Goal: Task Accomplishment & Management: Manage account settings

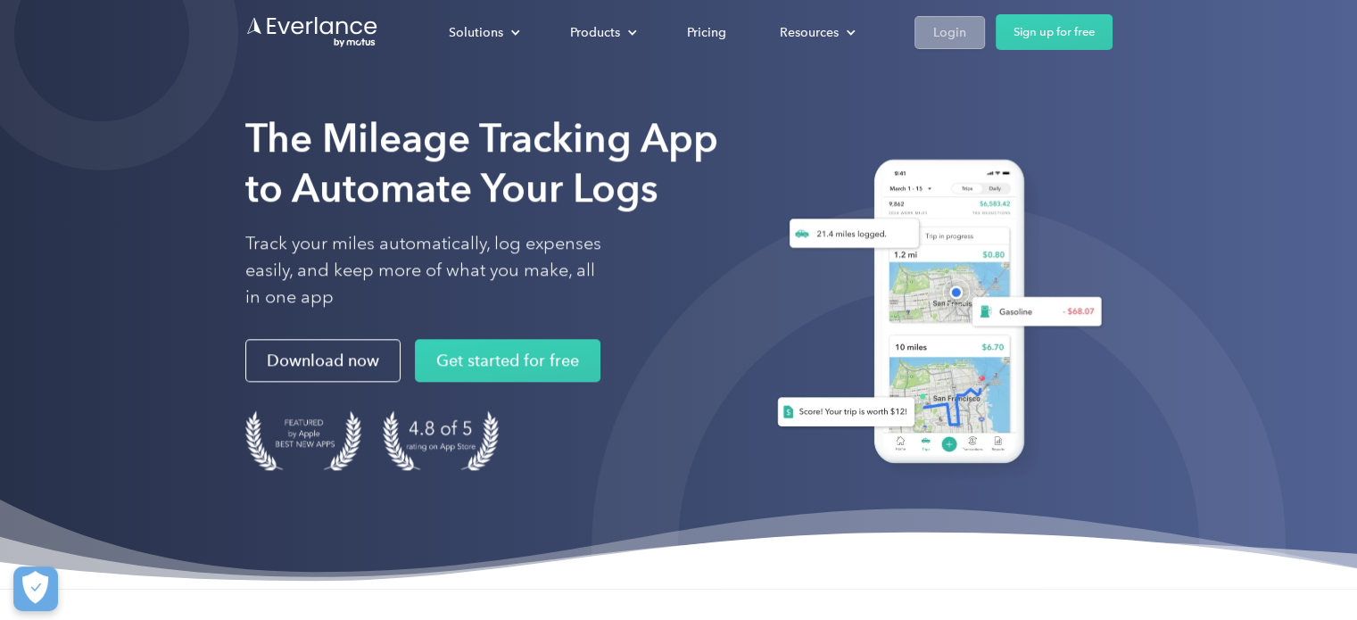
click at [947, 37] on div "Login" at bounding box center [949, 32] width 33 height 22
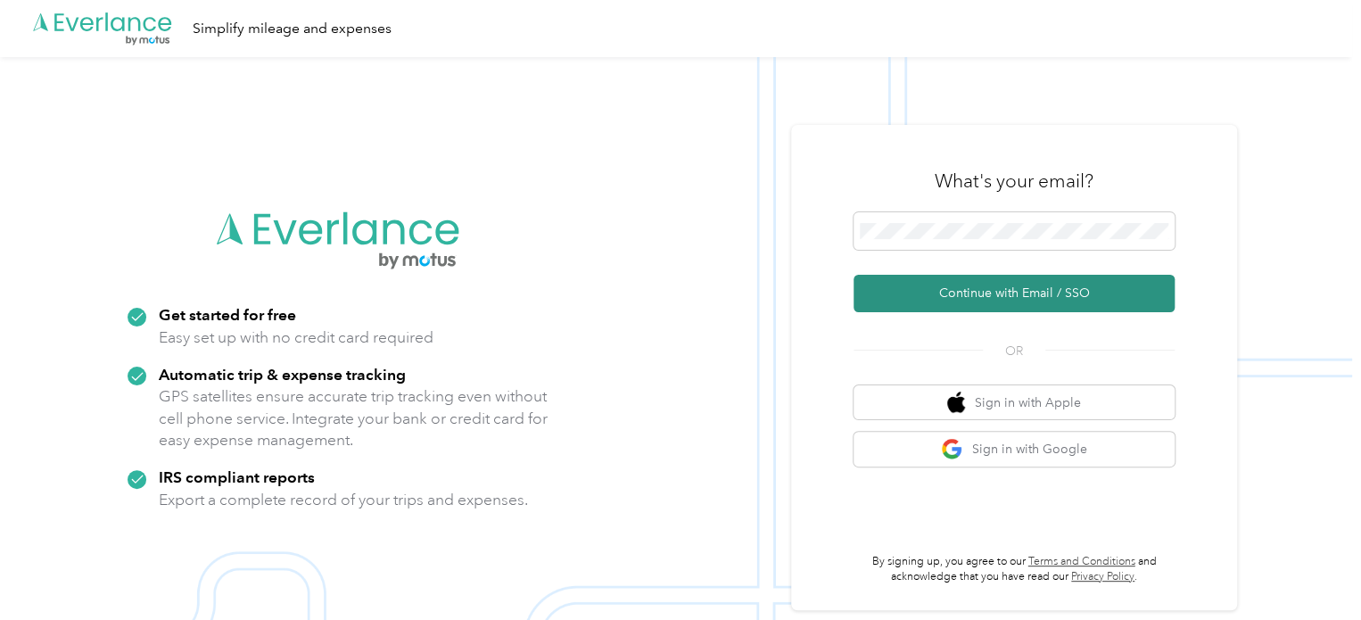
drag, startPoint x: 979, startPoint y: 292, endPoint x: 944, endPoint y: 277, distance: 38.4
click at [978, 292] on button "Continue with Email / SSO" at bounding box center [1014, 293] width 321 height 37
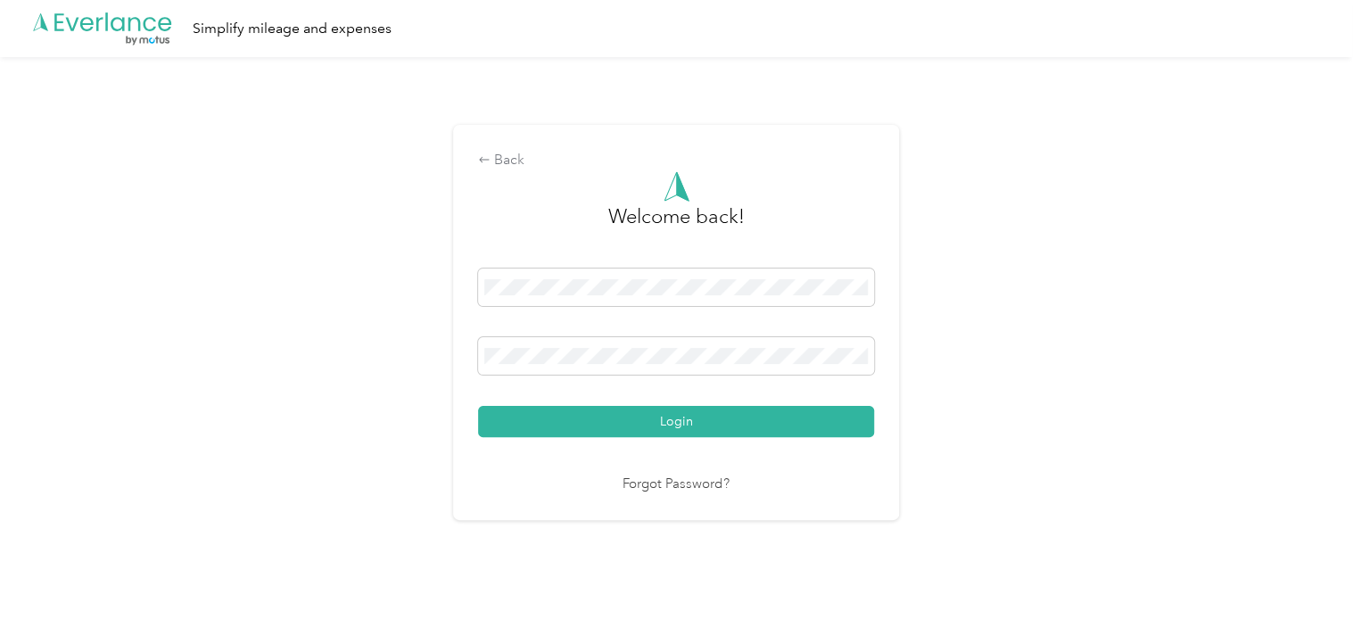
click at [709, 420] on button "Login" at bounding box center [676, 421] width 396 height 31
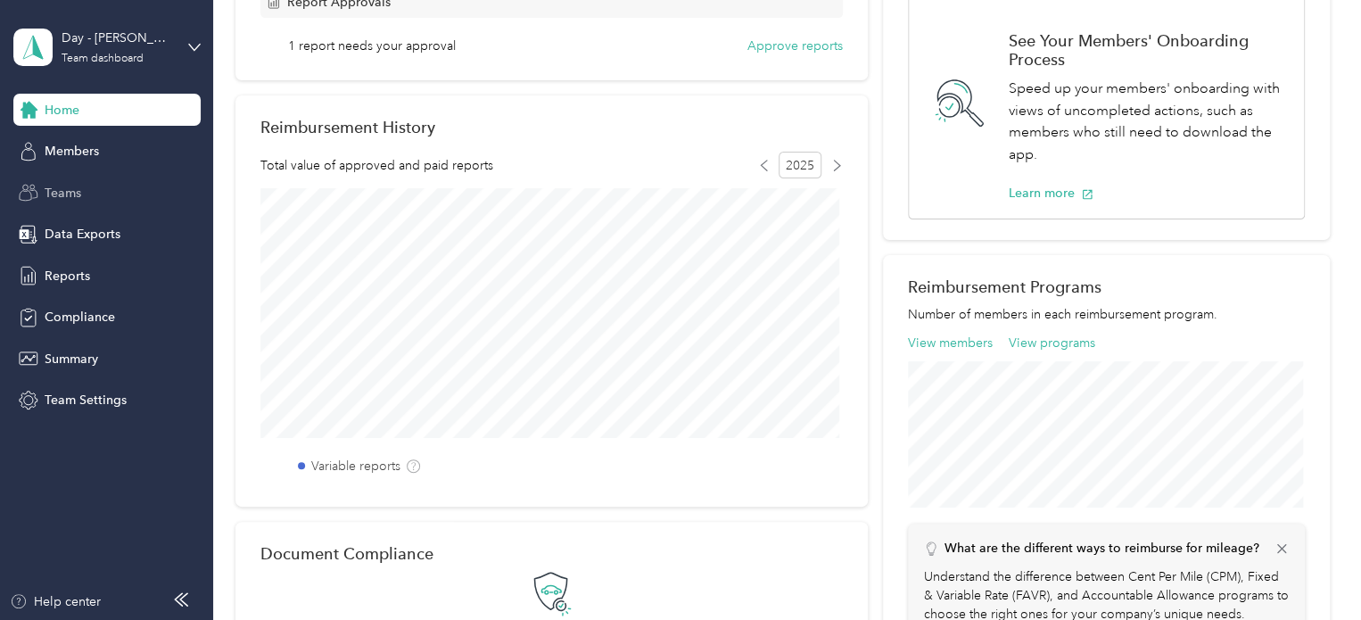
scroll to position [178, 0]
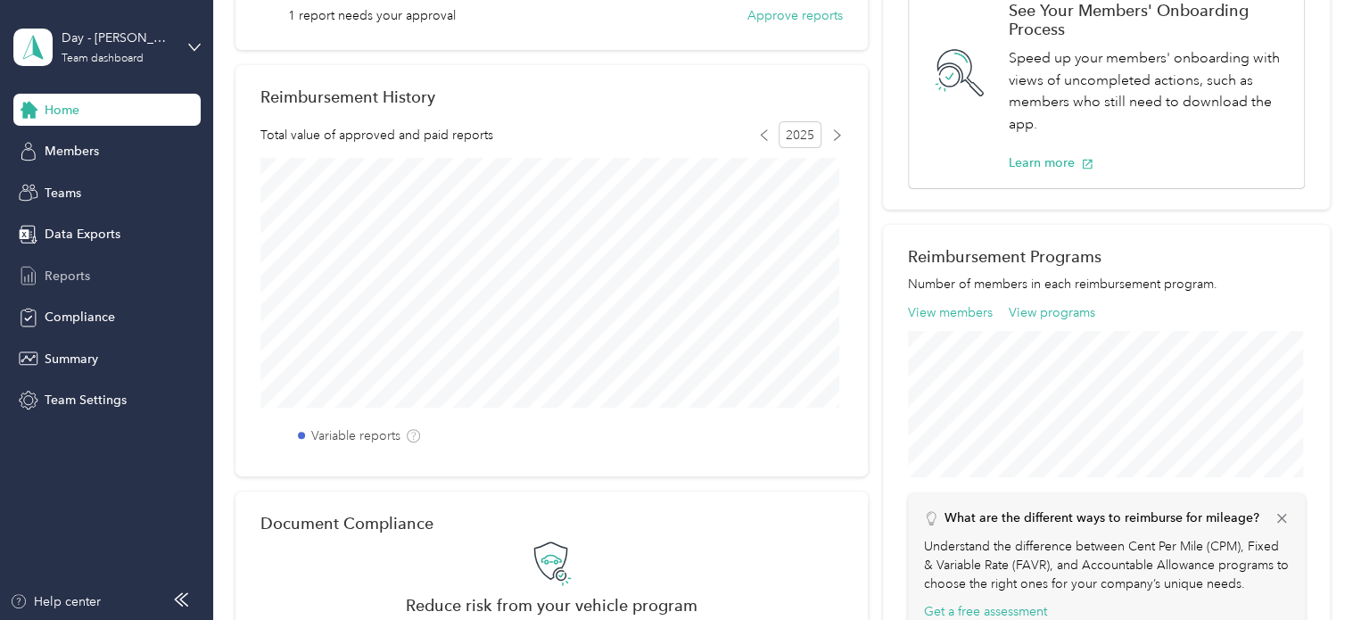
click at [77, 264] on div "Reports" at bounding box center [106, 276] width 187 height 32
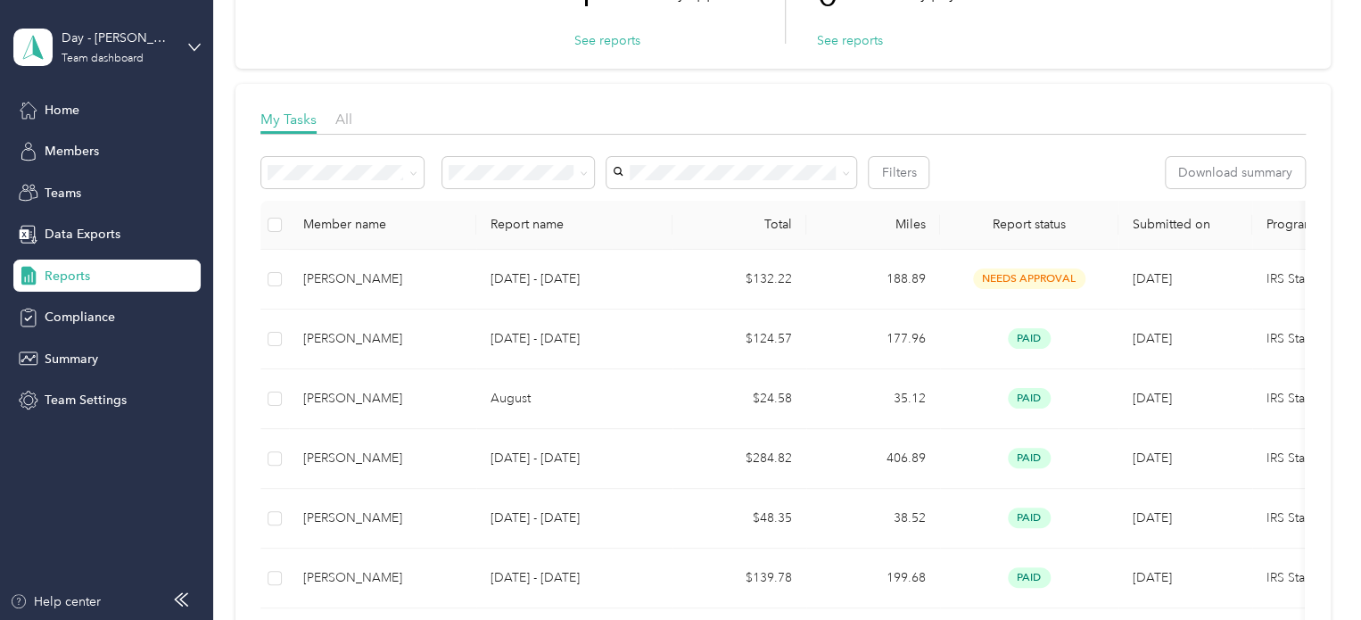
scroll to position [178, 0]
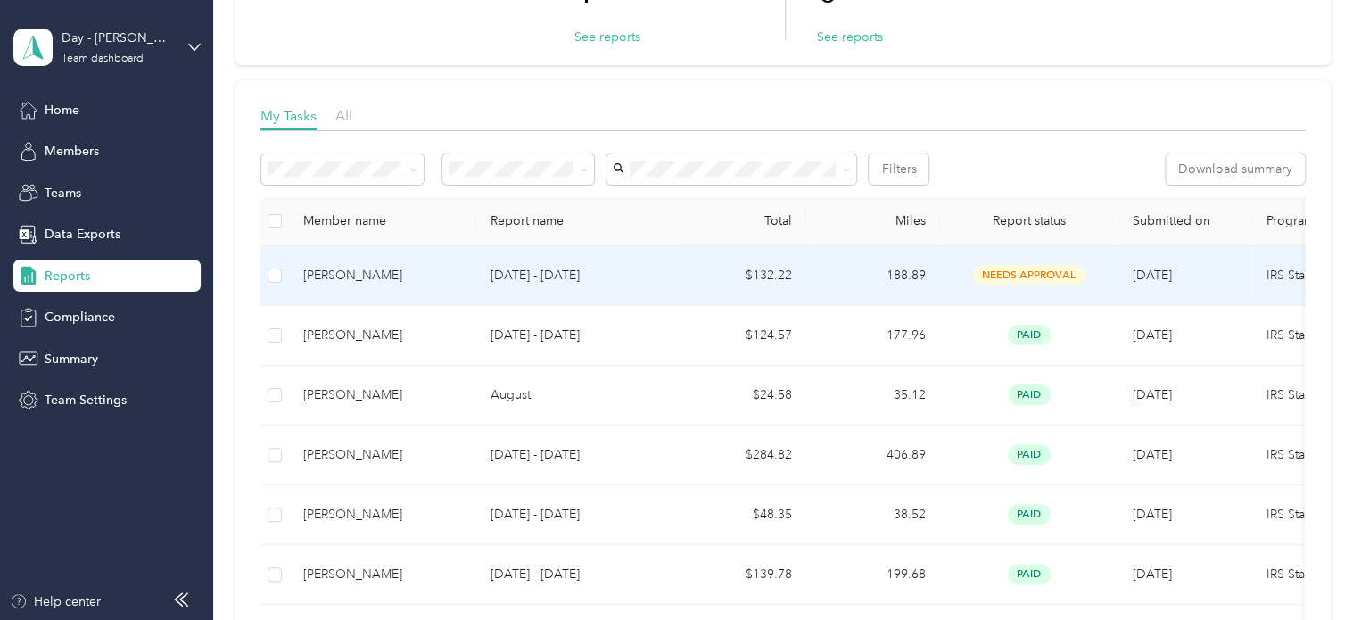
click at [544, 275] on p "[DATE] - [DATE]" at bounding box center [575, 276] width 168 height 20
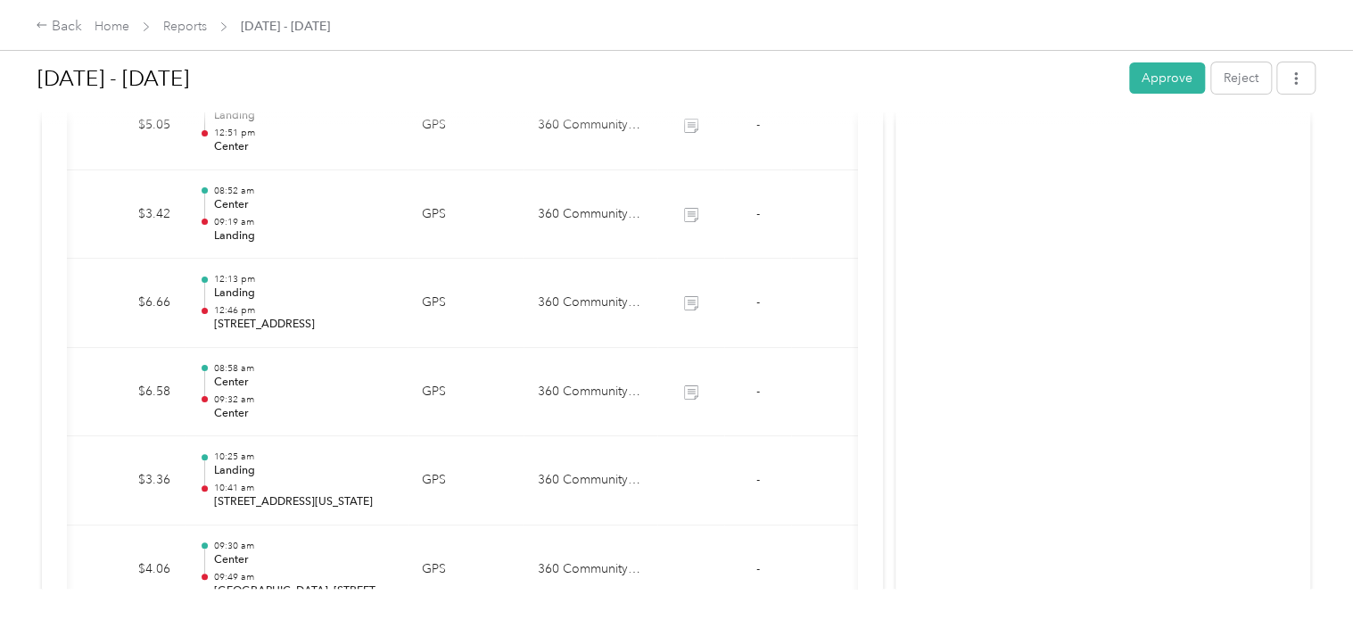
scroll to position [3208, 0]
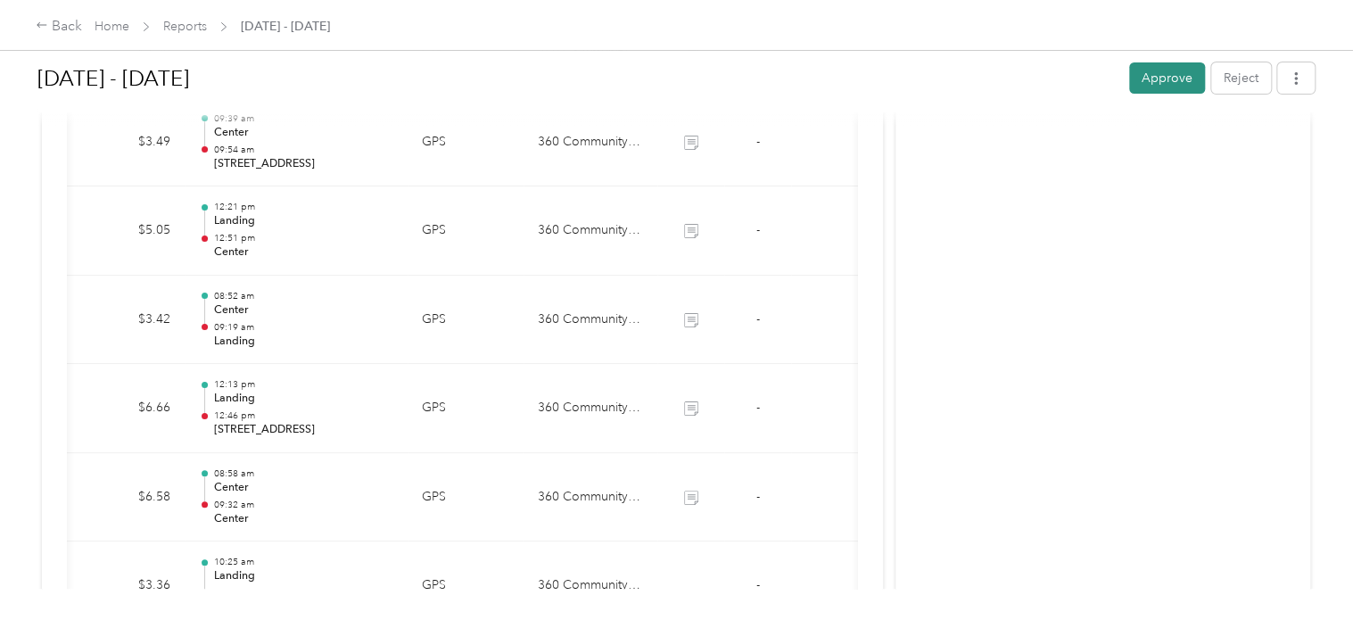
click at [1147, 86] on button "Approve" at bounding box center [1167, 77] width 76 height 31
click at [39, 27] on icon at bounding box center [42, 25] width 12 height 12
